Goal: Transaction & Acquisition: Purchase product/service

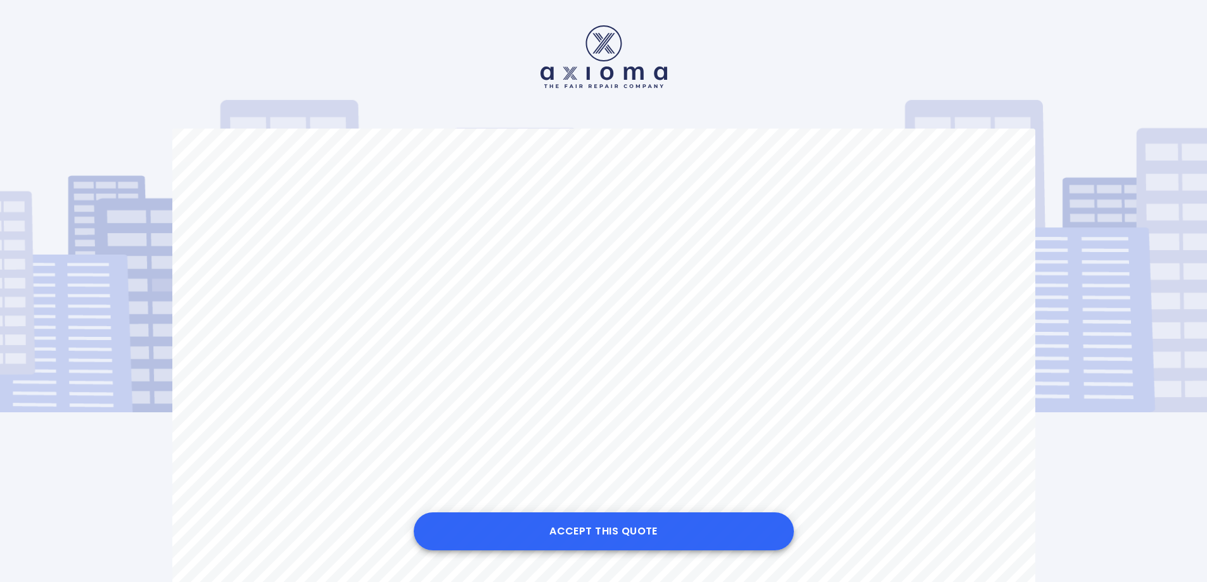
click at [623, 526] on button "Accept this Quote" at bounding box center [604, 531] width 380 height 38
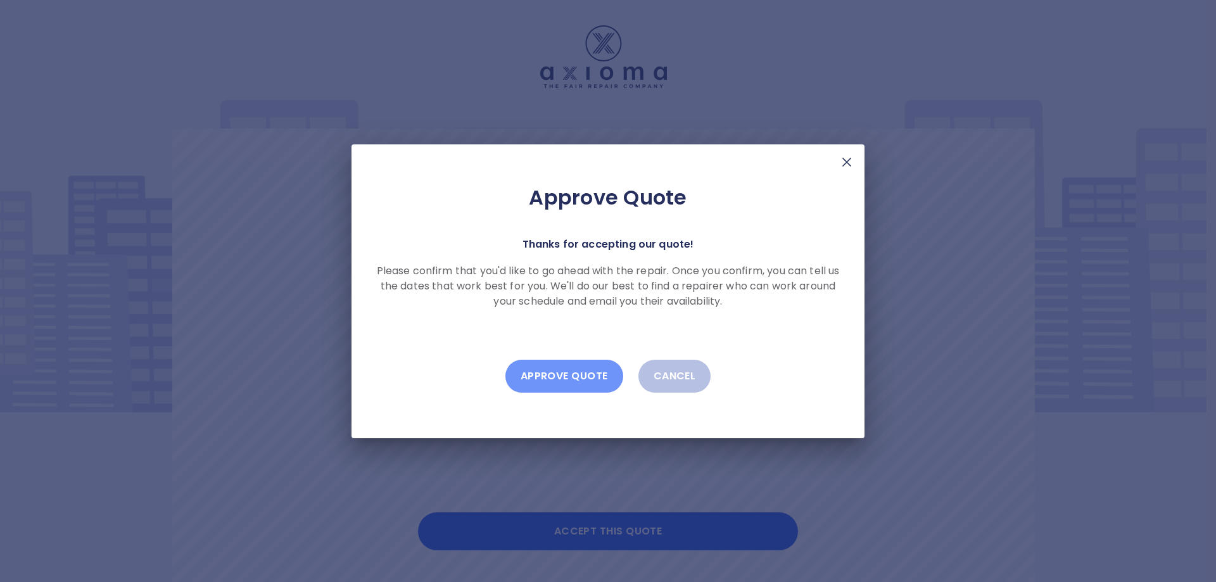
click at [576, 375] on button "Approve Quote" at bounding box center [564, 376] width 118 height 33
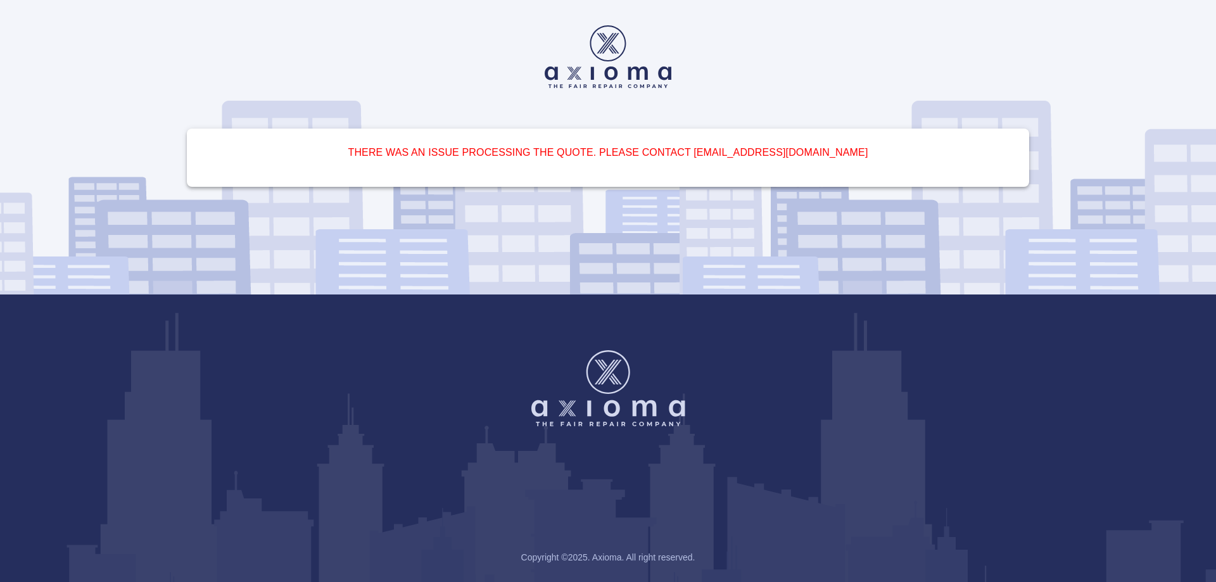
click at [676, 156] on h6 "There was an issue processing the quote. please contact [EMAIL_ADDRESS][DOMAIN_…" at bounding box center [608, 153] width 812 height 18
drag, startPoint x: 674, startPoint y: 237, endPoint x: 675, endPoint y: 245, distance: 8.3
click at [675, 245] on div "There was an issue processing the quote. please contact [EMAIL_ADDRESS][DOMAIN_…" at bounding box center [608, 147] width 893 height 295
click at [655, 314] on div "Copyright © 2025 . Axioma. All right reserved." at bounding box center [608, 439] width 1216 height 288
